Goal: Transaction & Acquisition: Book appointment/travel/reservation

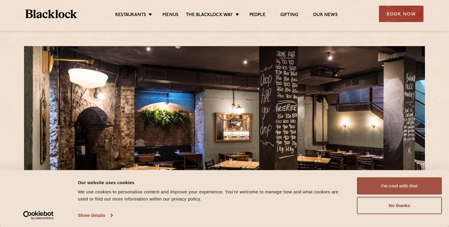
click at [368, 182] on button "I'm cool with that" at bounding box center [399, 185] width 85 height 17
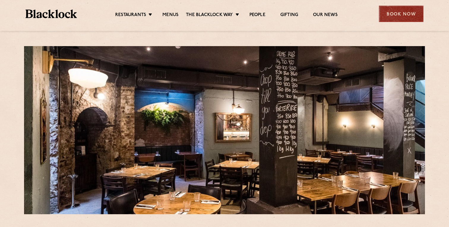
click at [388, 16] on div "Book Now" at bounding box center [401, 14] width 45 height 16
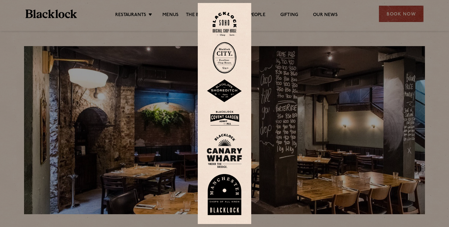
click at [342, 59] on div at bounding box center [224, 113] width 449 height 227
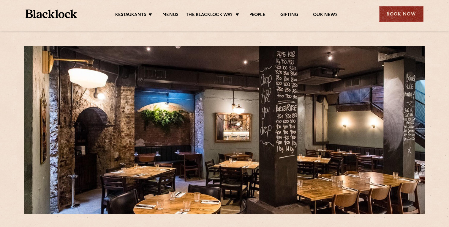
click at [389, 12] on div "Book Now" at bounding box center [401, 14] width 45 height 16
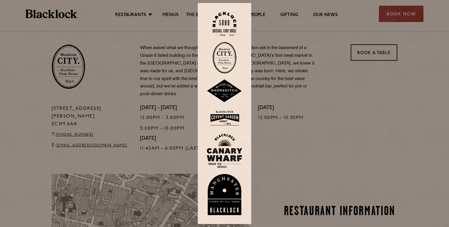
scroll to position [281, 0]
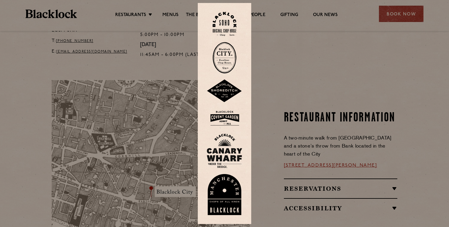
click at [223, 68] on img at bounding box center [225, 58] width 24 height 32
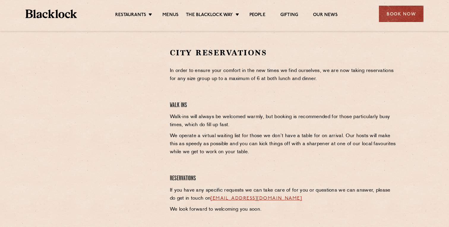
scroll to position [181, 0]
